Goal: Transaction & Acquisition: Purchase product/service

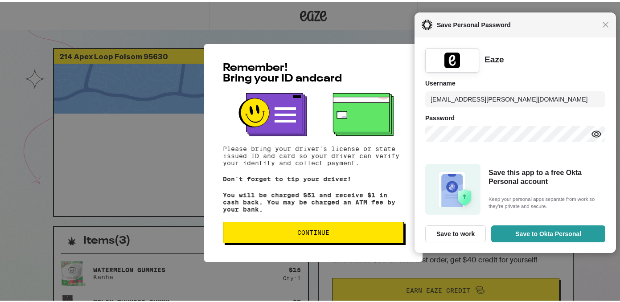
click at [601, 27] on div "Close Save Personal Password" at bounding box center [516, 23] width 202 height 25
click at [603, 25] on span "Close" at bounding box center [606, 23] width 7 height 7
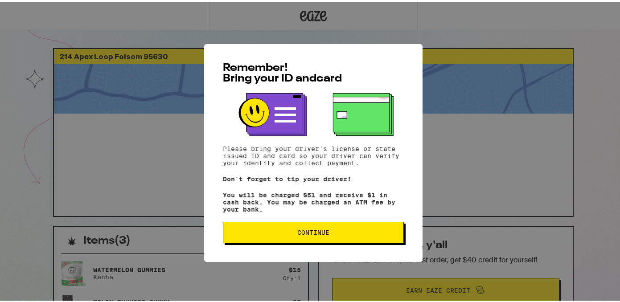
click at [279, 240] on button "Continue" at bounding box center [313, 230] width 181 height 21
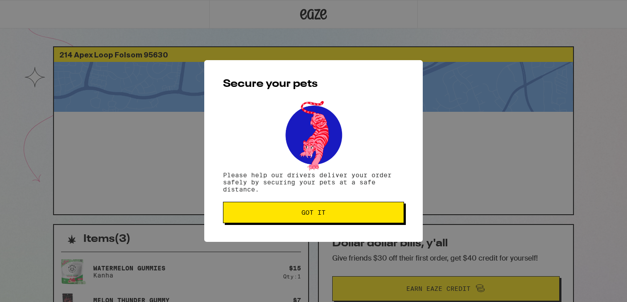
click at [302, 214] on span "Got it" at bounding box center [314, 213] width 24 height 6
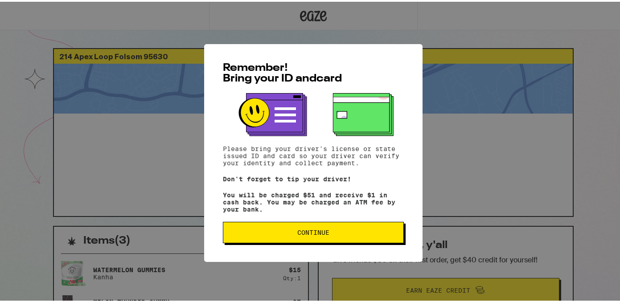
click at [294, 234] on span "Continue" at bounding box center [314, 231] width 166 height 6
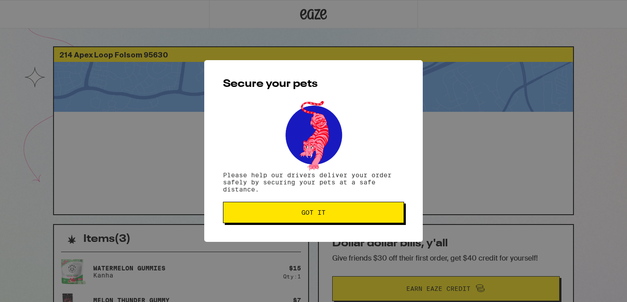
click at [303, 215] on span "Got it" at bounding box center [314, 213] width 24 height 6
